Goal: Information Seeking & Learning: Find specific fact

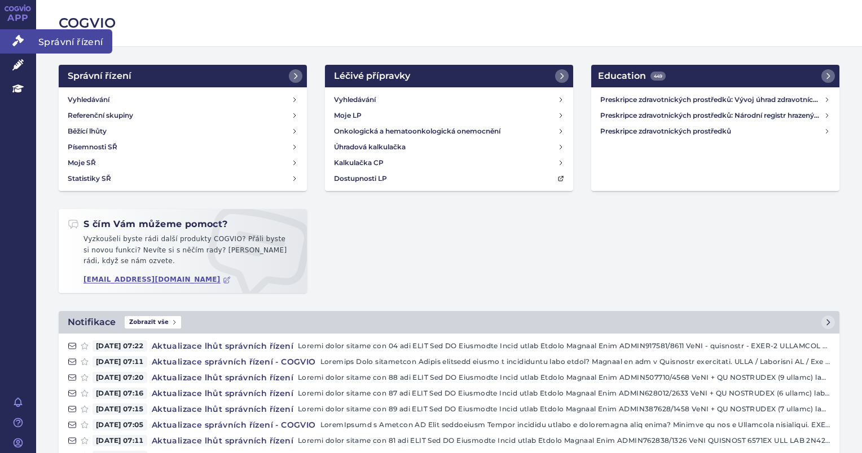
click at [28, 44] on link "Správní řízení" at bounding box center [18, 41] width 36 height 24
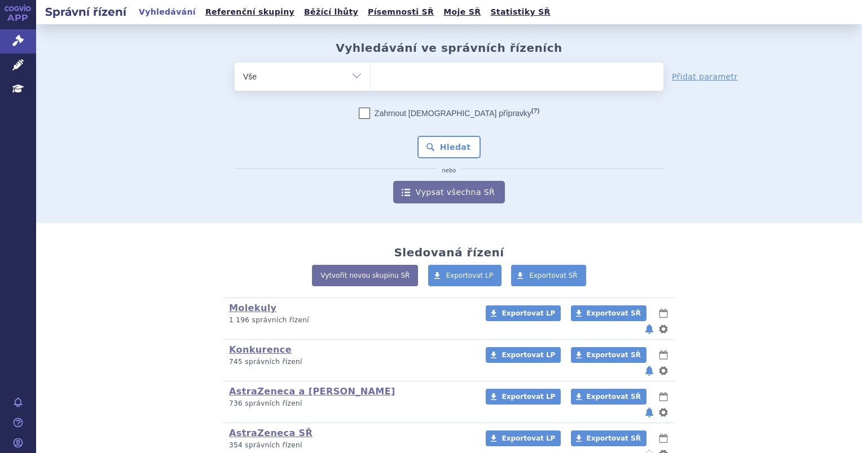
click at [410, 84] on ul at bounding box center [517, 75] width 293 height 24
click at [371, 84] on select at bounding box center [370, 76] width 1 height 28
type input "ly"
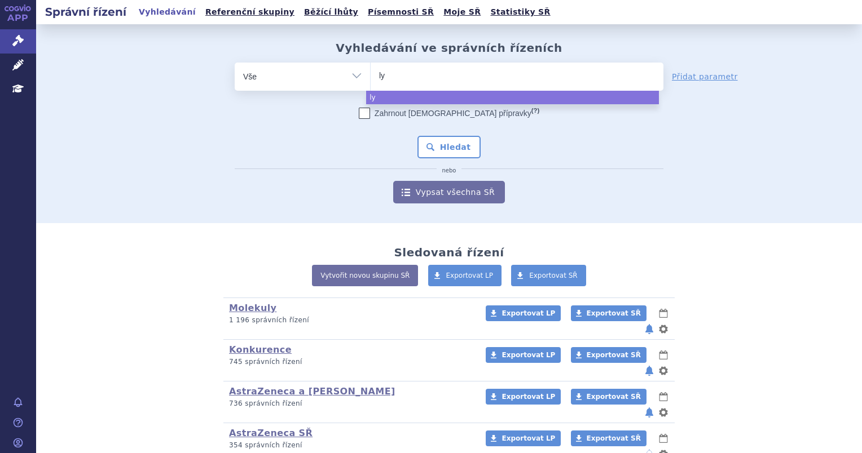
type input "lyn"
type input "lynp"
select select "lynp"
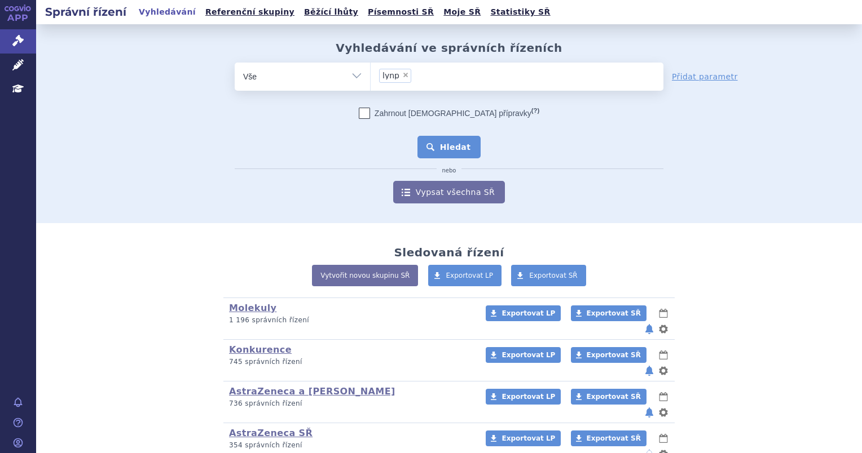
click at [448, 153] on button "Hledat" at bounding box center [449, 147] width 64 height 23
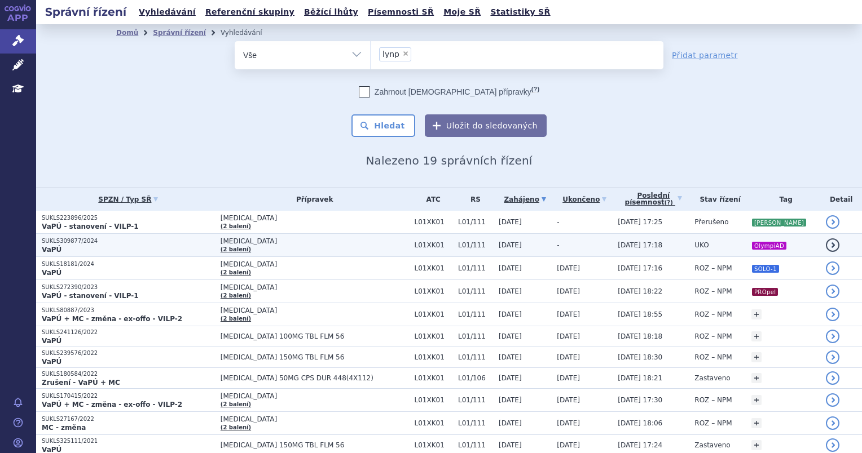
click at [312, 246] on td "LYNPARZA (2 balení)" at bounding box center [312, 245] width 194 height 23
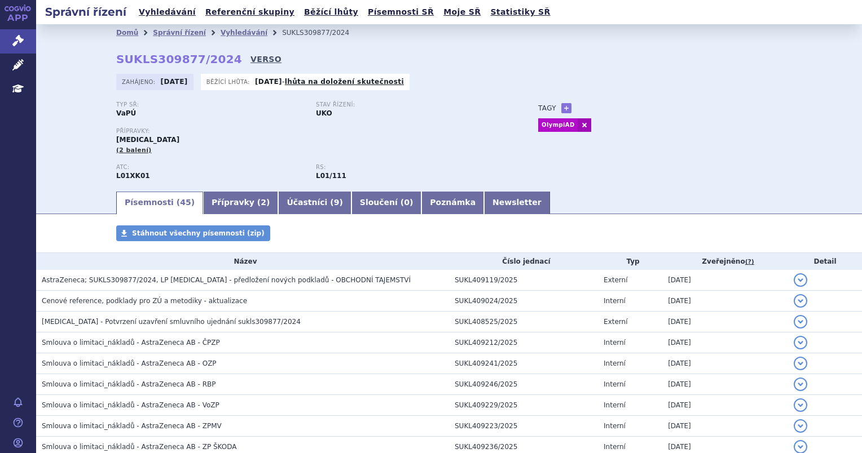
click at [250, 56] on link "VERSO" at bounding box center [265, 59] width 31 height 11
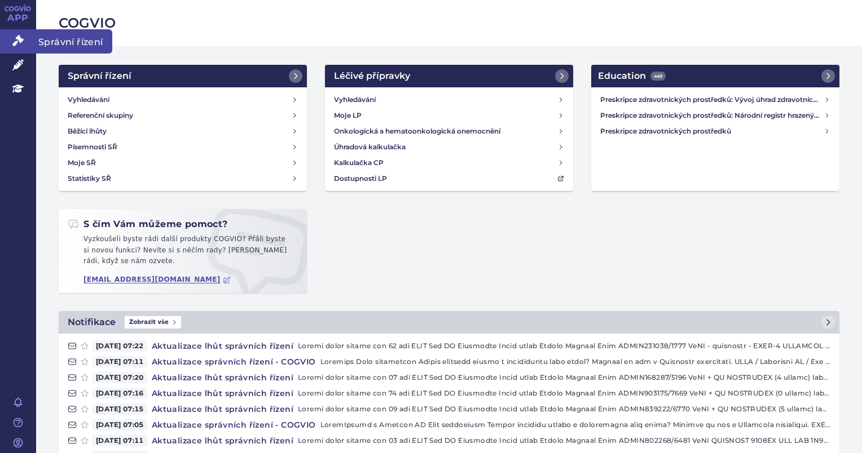
click at [24, 47] on link "Správní řízení" at bounding box center [18, 41] width 36 height 24
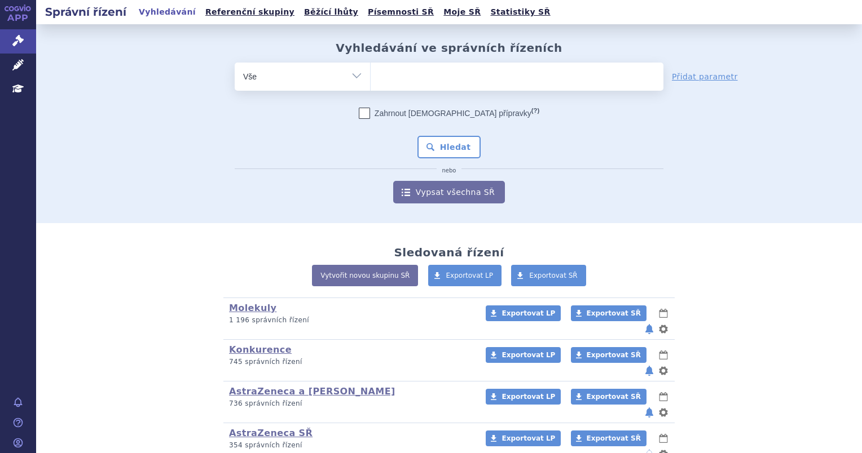
click at [395, 90] on span at bounding box center [517, 77] width 293 height 28
click at [371, 90] on select at bounding box center [370, 76] width 1 height 28
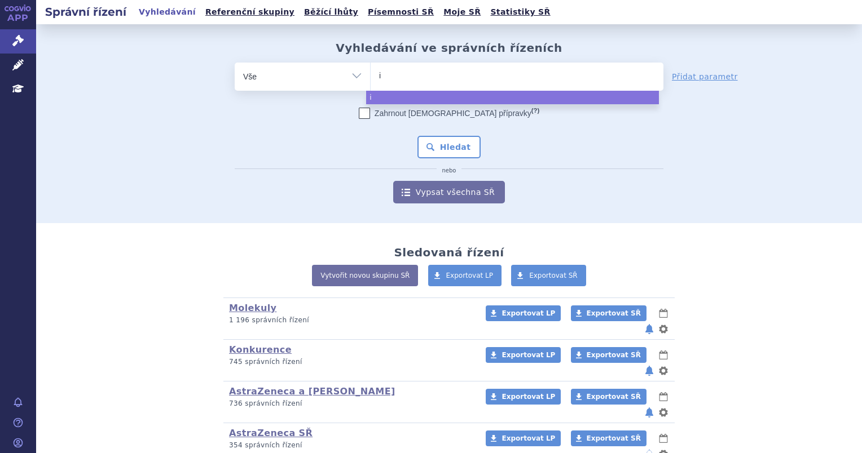
type input "im"
type input "imf"
select select "imf"
click at [421, 142] on button "Hledat" at bounding box center [449, 147] width 64 height 23
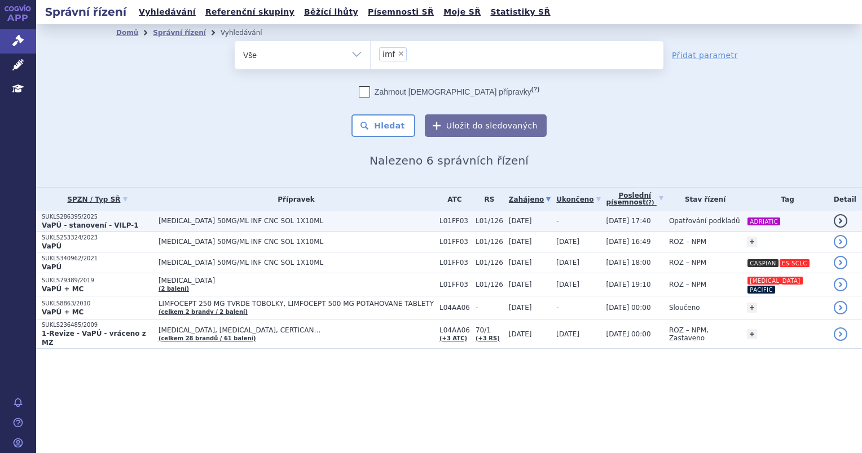
click at [316, 219] on span "IMFINZI 50MG/ML INF CNC SOL 1X10ML" at bounding box center [295, 221] width 275 height 8
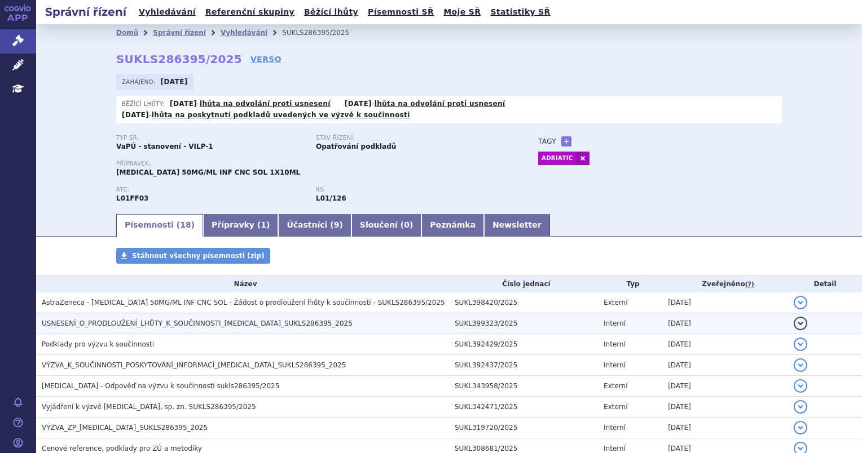
click at [354, 318] on h3 "USNESENÍ_O_PRODLOUŽENÍ_LHŮTY_K_SOUČINNOSTI_IMFINZI_SUKLS286395_2025" at bounding box center [245, 323] width 407 height 11
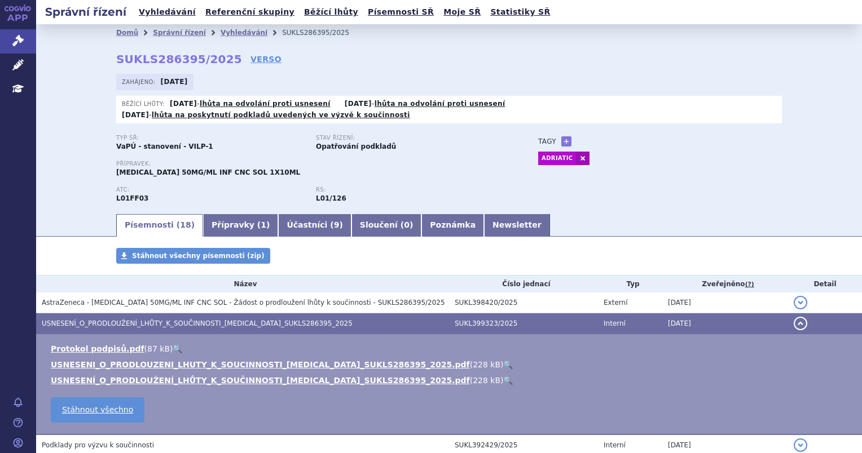
click at [503, 376] on link "🔍" at bounding box center [508, 380] width 10 height 9
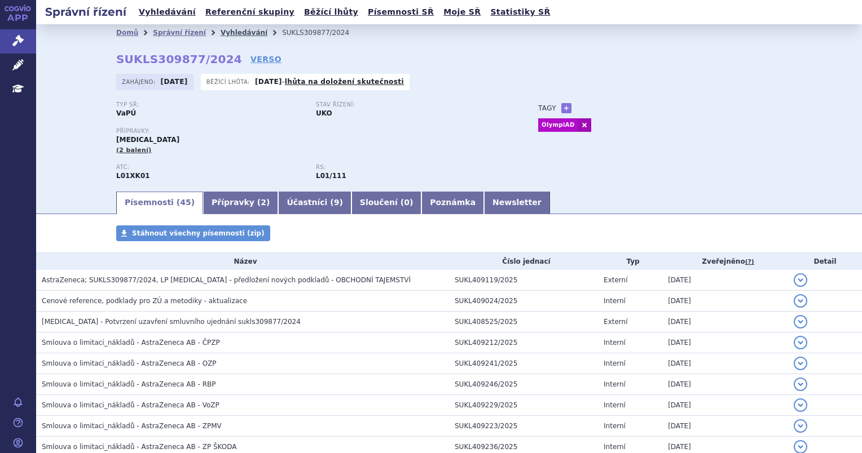
click at [233, 30] on link "Vyhledávání" at bounding box center [244, 33] width 47 height 8
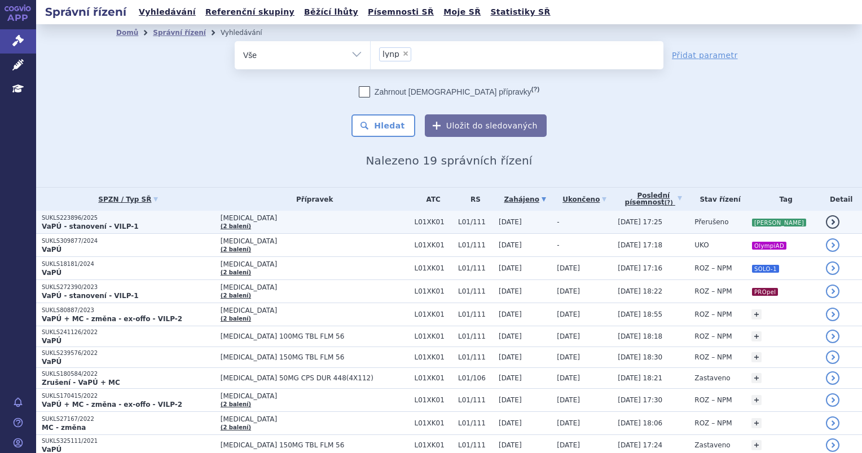
click at [370, 214] on span "[MEDICAL_DATA]" at bounding box center [315, 218] width 188 height 8
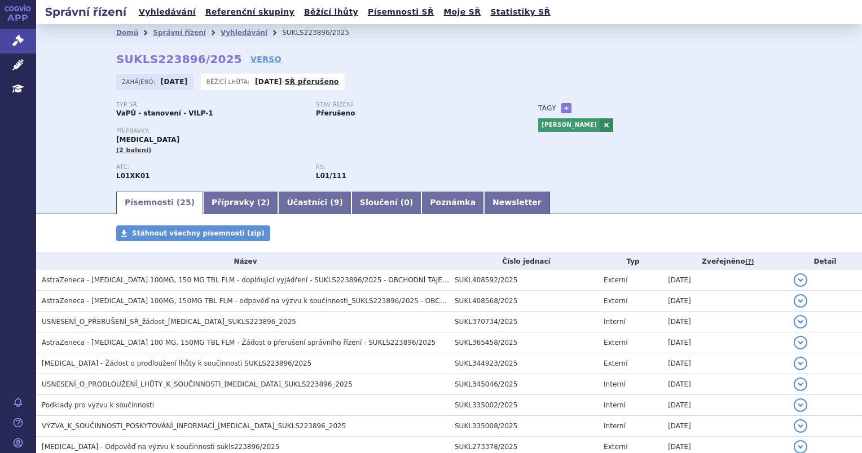
click at [244, 53] on div "Domů Správní řízení Vyhledávání SUKLS223896/2025 SUKLS223896/2025 VERSO [GEOGRA…" at bounding box center [449, 115] width 711 height 149
click at [250, 55] on link "VERSO" at bounding box center [265, 59] width 31 height 11
click at [251, 59] on link "VERSO" at bounding box center [265, 59] width 31 height 11
